Goal: Information Seeking & Learning: Learn about a topic

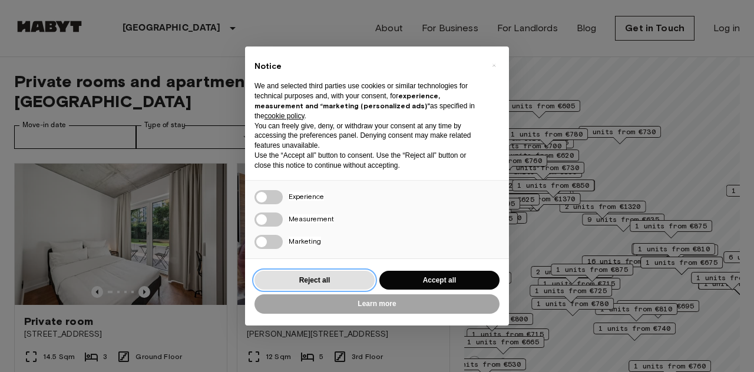
click at [341, 272] on button "Reject all" at bounding box center [315, 280] width 120 height 19
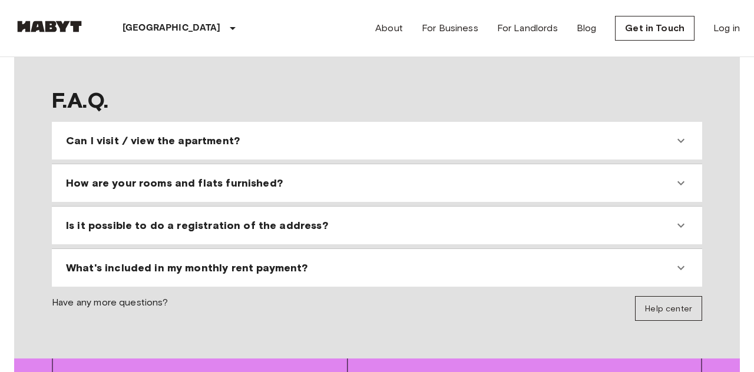
scroll to position [1037, 0]
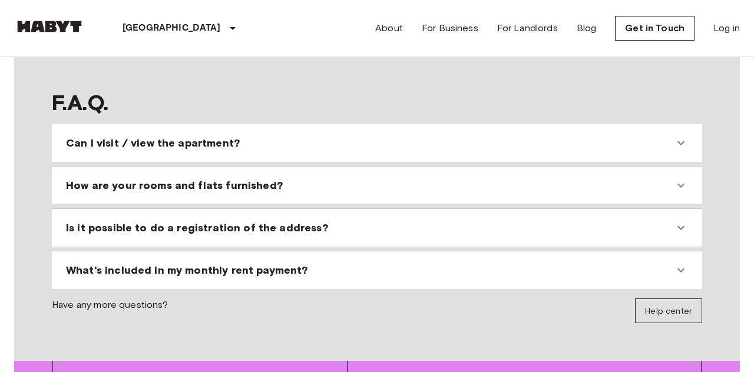
click at [686, 235] on icon at bounding box center [681, 228] width 14 height 14
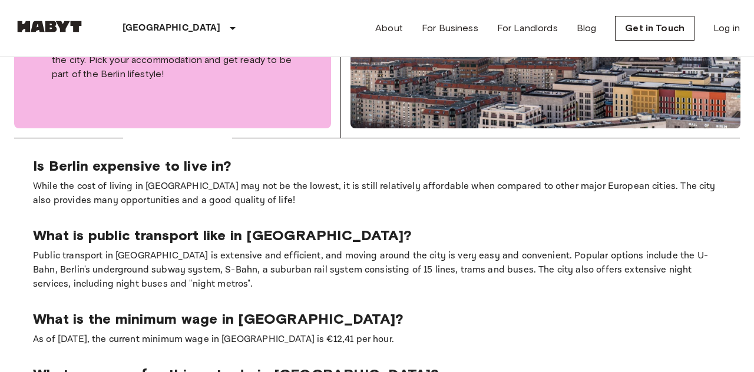
scroll to position [0, 0]
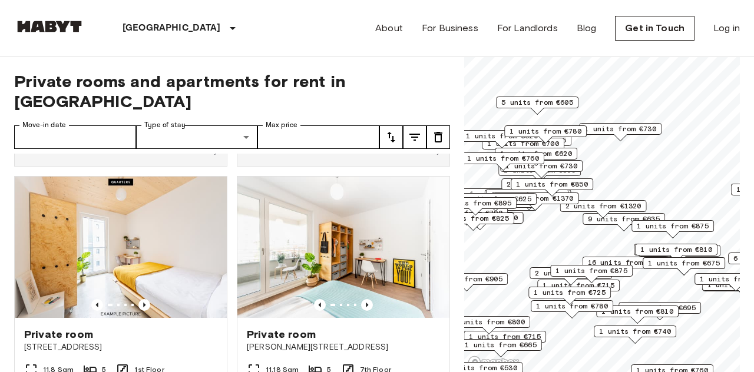
click at [403, 21] on link "About" at bounding box center [389, 28] width 28 height 14
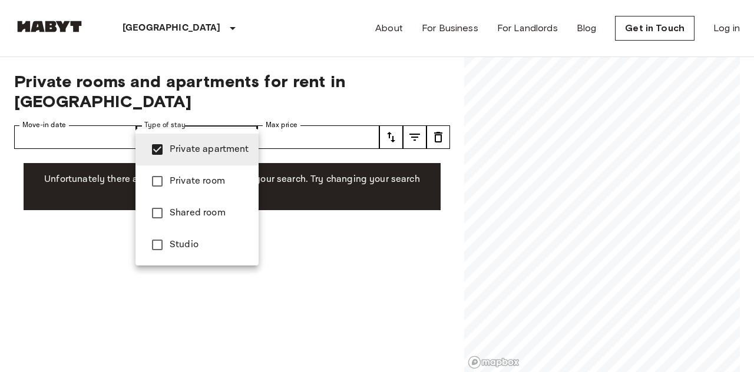
type input "**********"
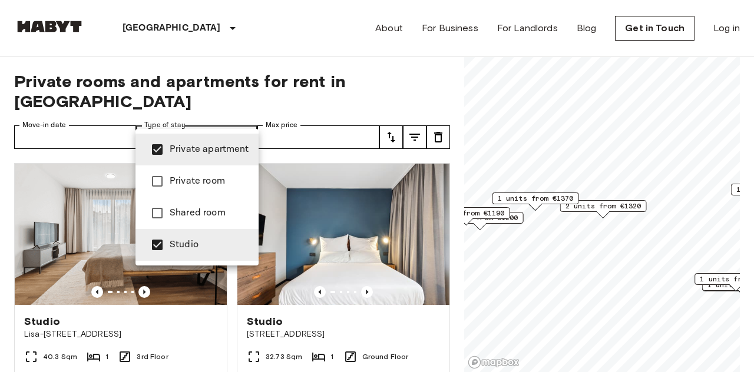
click at [260, 44] on div at bounding box center [377, 186] width 754 height 372
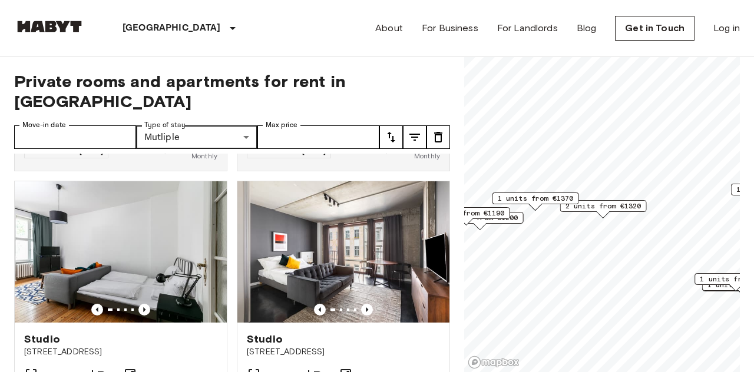
scroll to position [1284, 0]
